Goal: Task Accomplishment & Management: Manage account settings

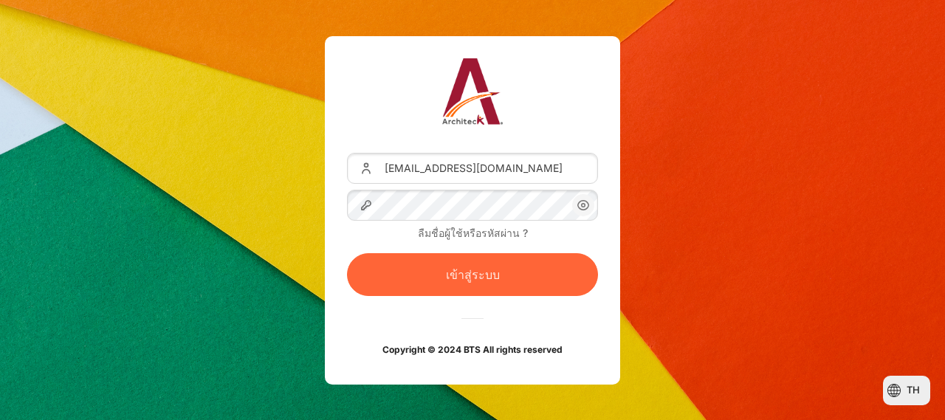
click at [451, 274] on button "เข้าสู่ระบบ" at bounding box center [472, 274] width 251 height 43
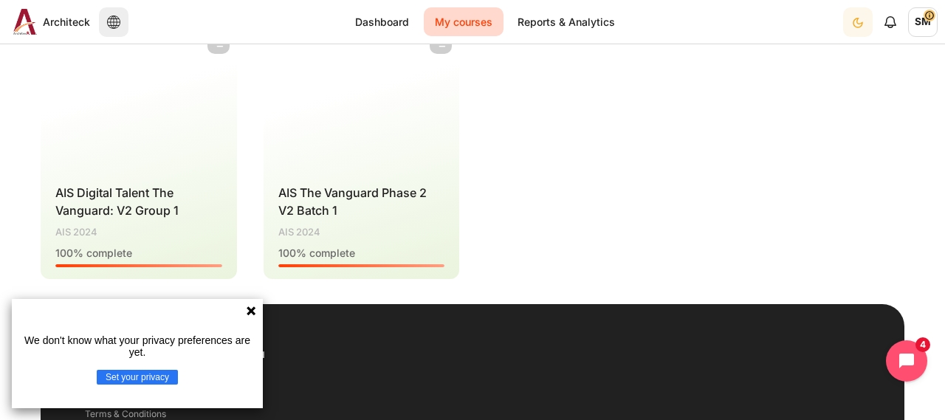
scroll to position [369, 0]
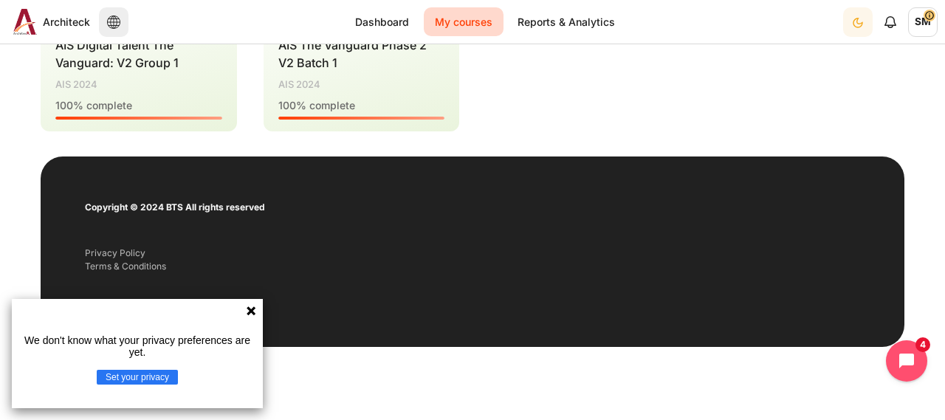
click at [254, 306] on icon at bounding box center [251, 311] width 12 height 12
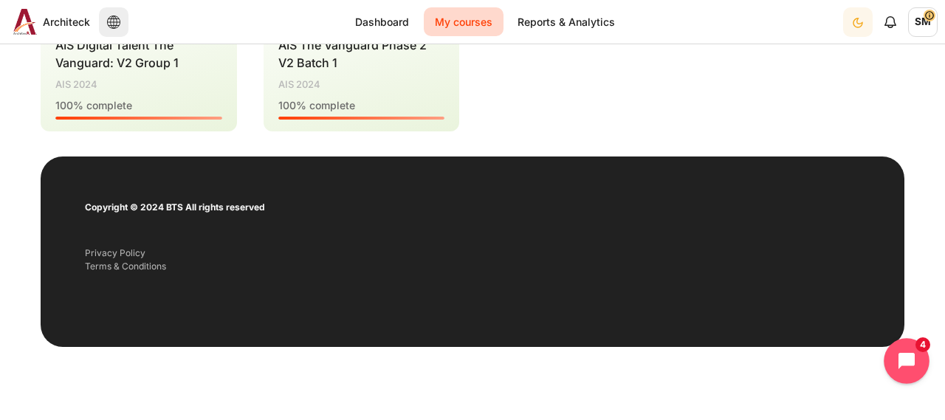
click at [923, 355] on button "Open chat widget" at bounding box center [907, 361] width 46 height 46
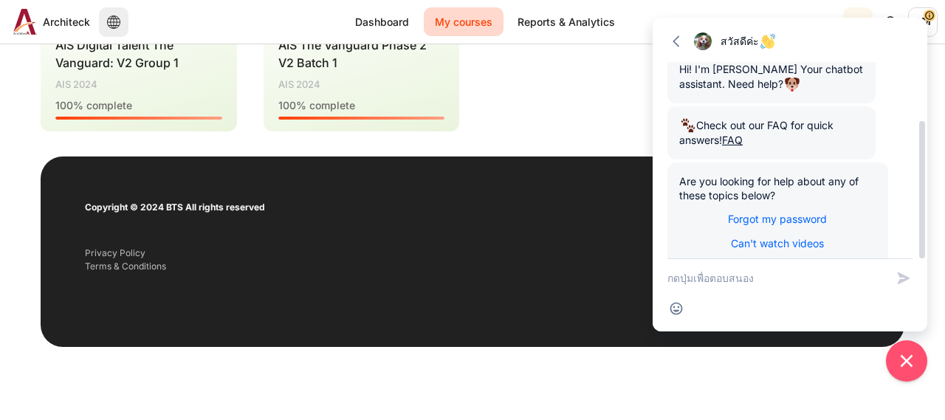
scroll to position [86, 0]
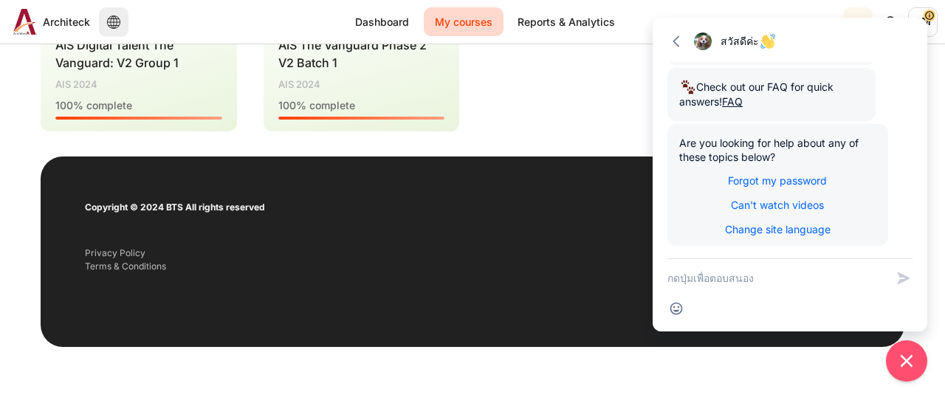
click at [809, 353] on div at bounding box center [473, 387] width 864 height 68
click at [681, 41] on icon "button" at bounding box center [676, 41] width 15 height 15
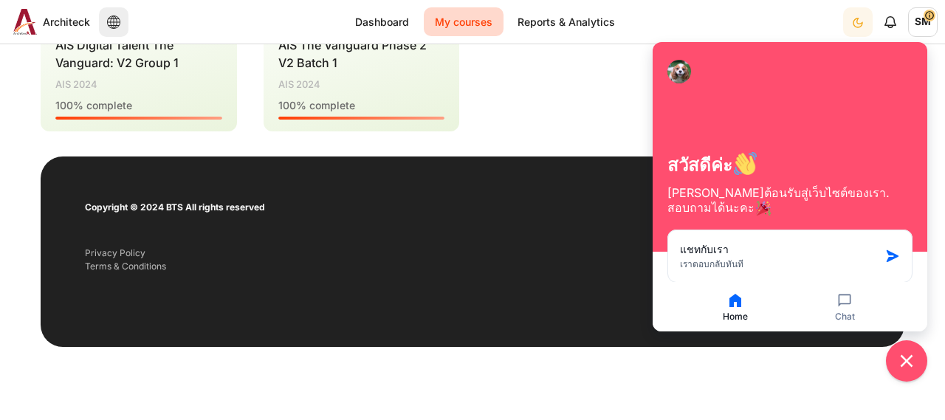
click at [582, 99] on div "Course is starred Actions for course AIS Digital Talent The Vanguard: V2 Group …" at bounding box center [473, 4] width 864 height 255
